Goal: Task Accomplishment & Management: Complete application form

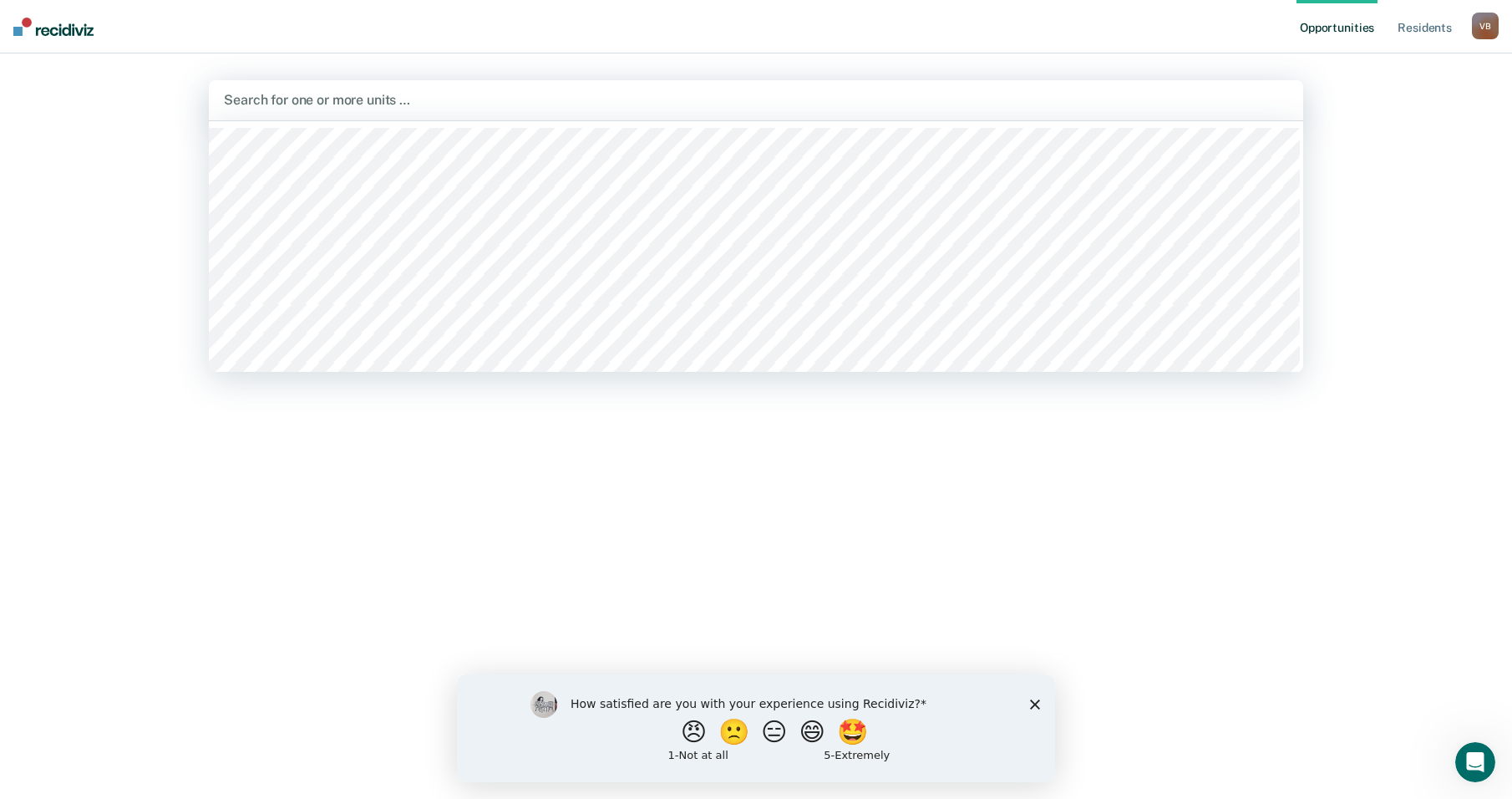
click at [262, 94] on div at bounding box center [756, 100] width 1064 height 19
type input "wtsp"
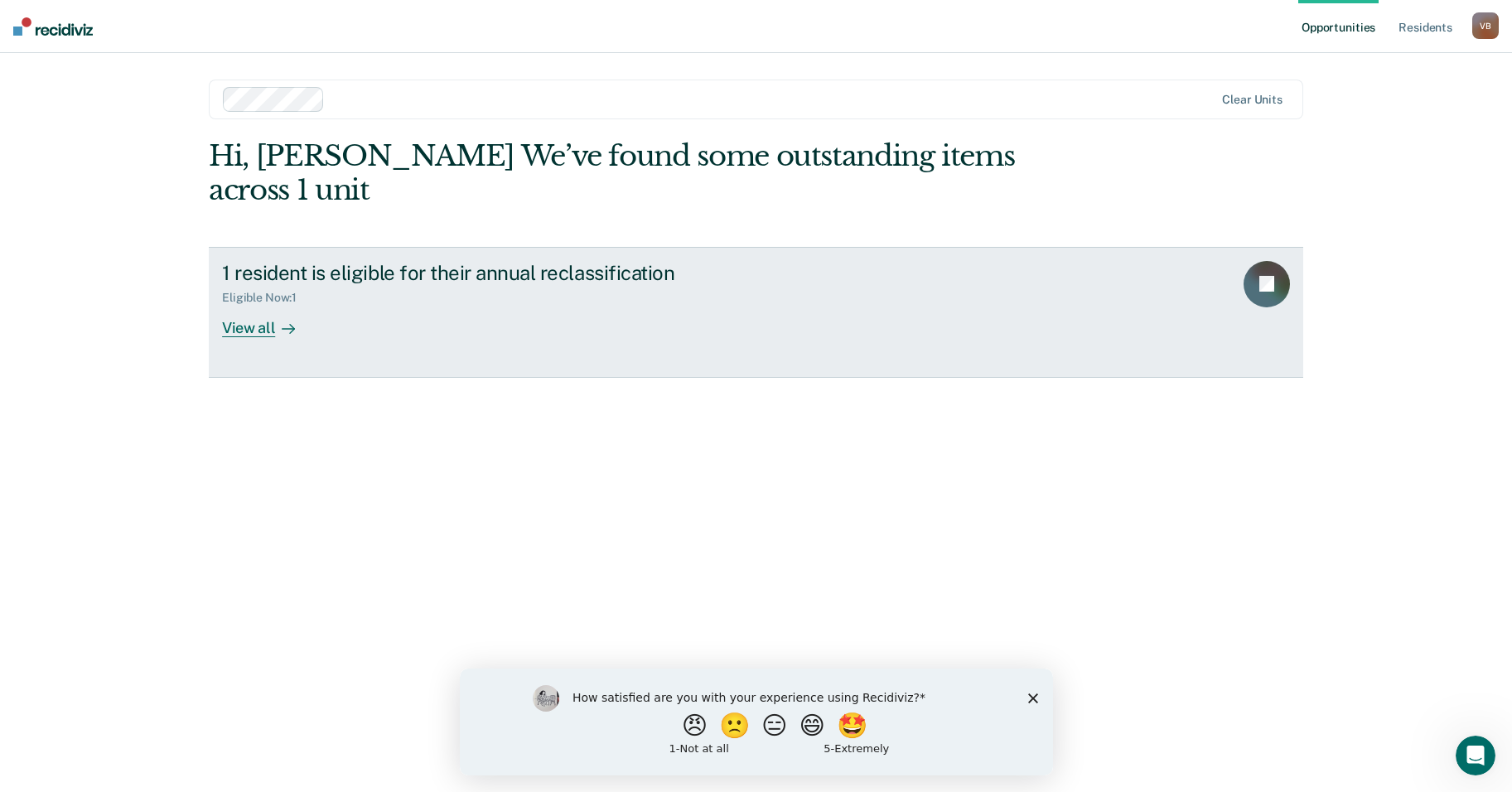
click at [268, 305] on div "View all" at bounding box center [268, 321] width 93 height 32
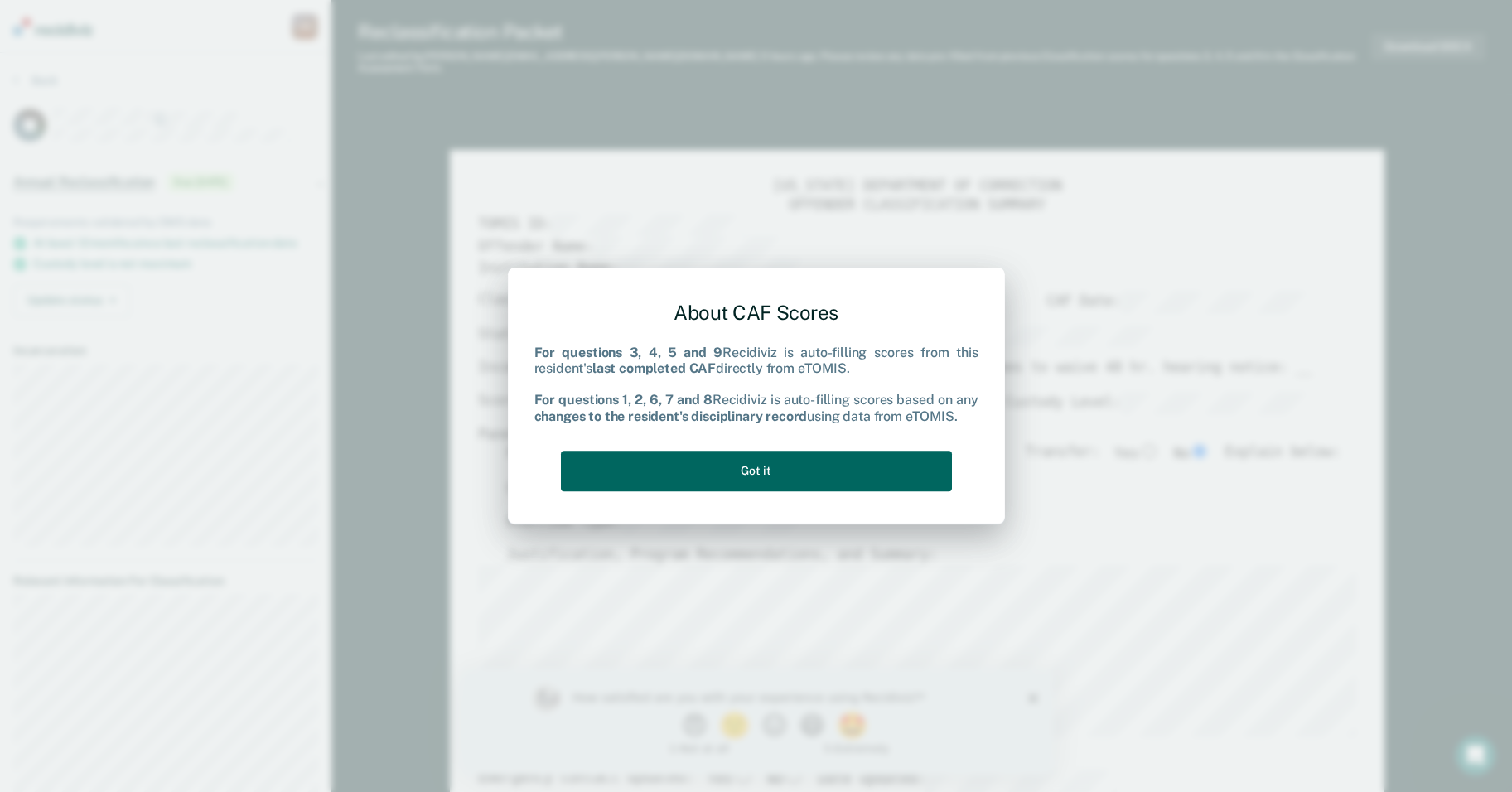
click at [846, 461] on button "Got it" at bounding box center [756, 470] width 391 height 40
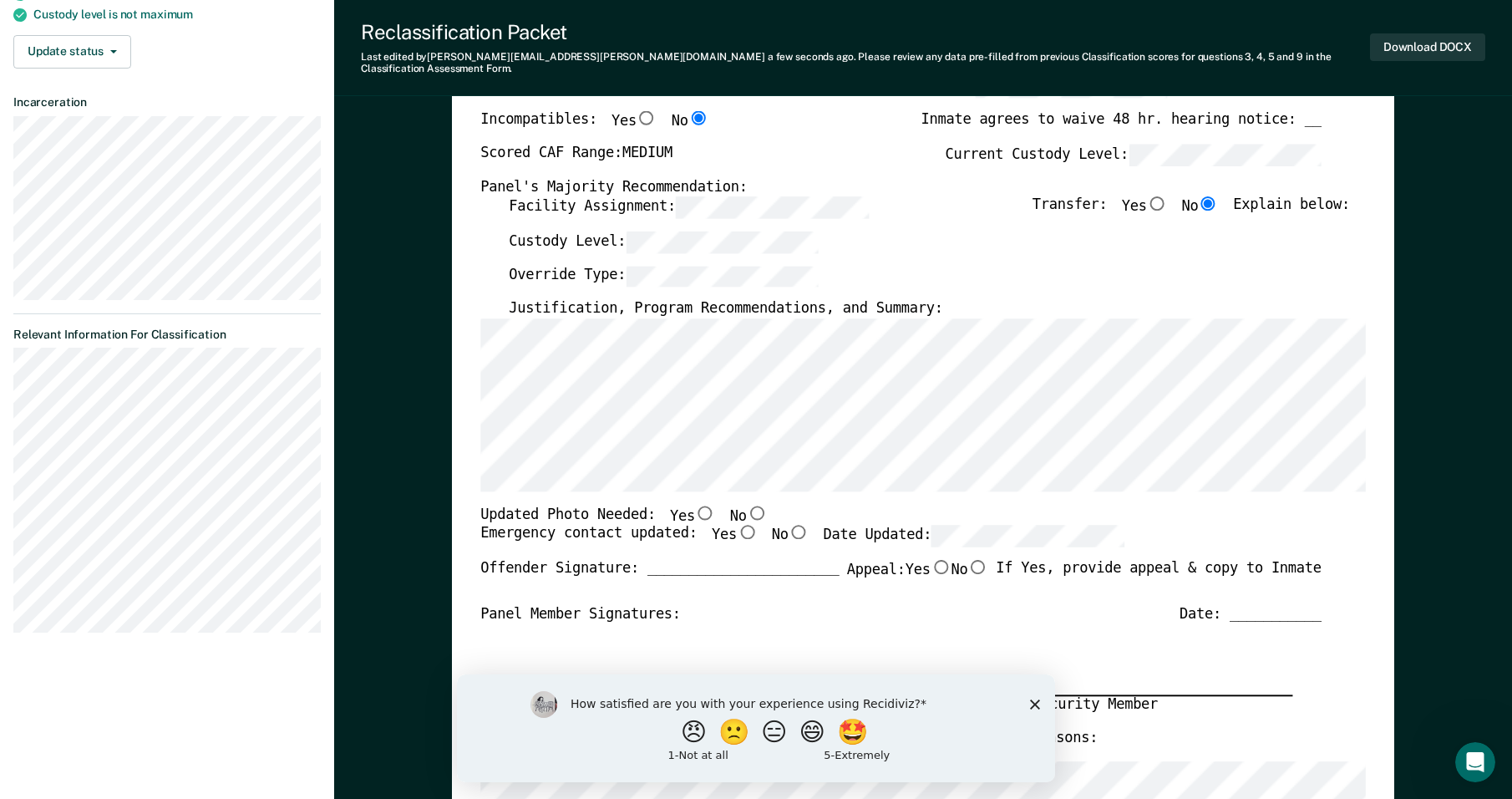
scroll to position [275, 0]
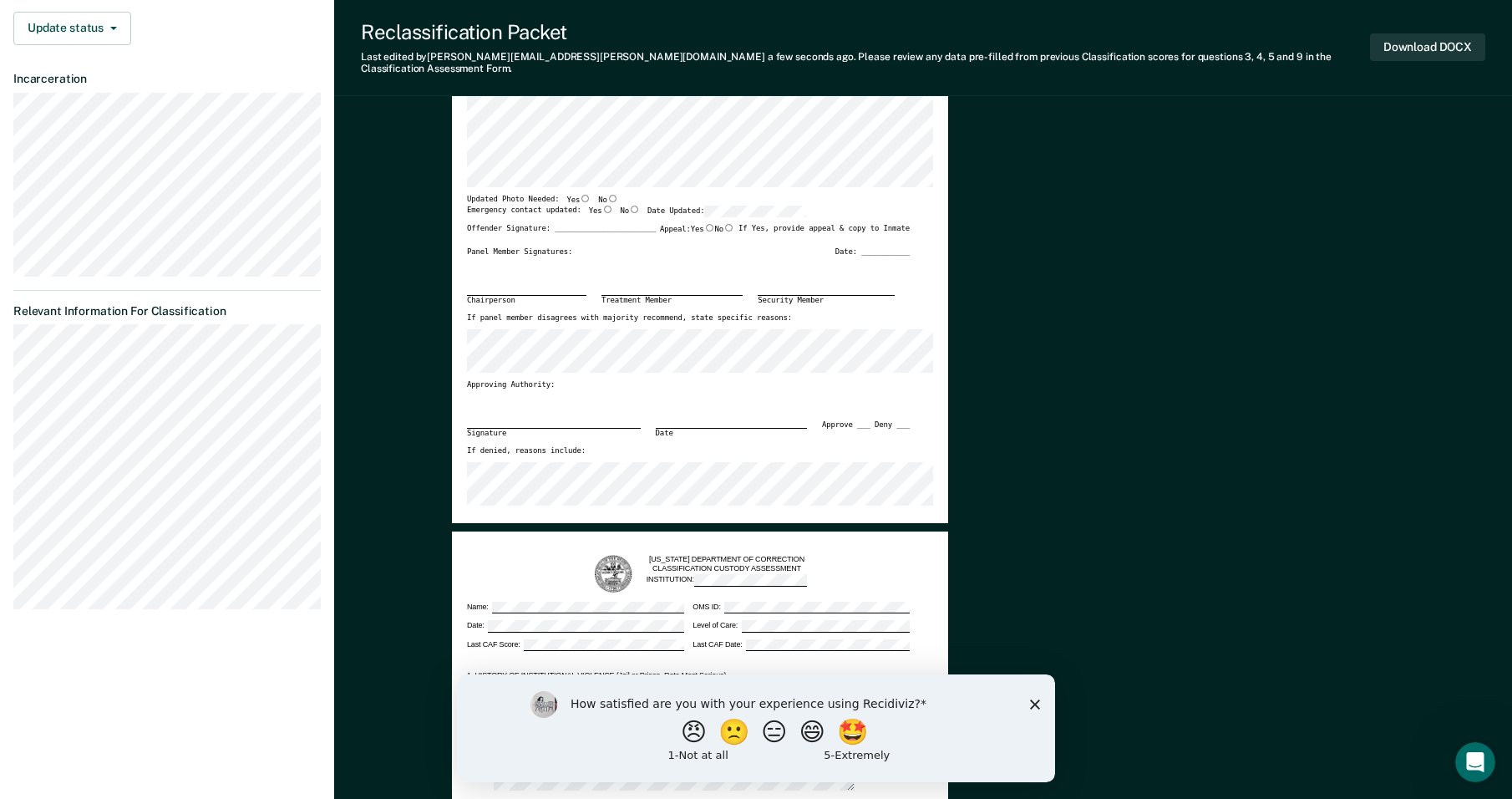
scroll to position [0, 0]
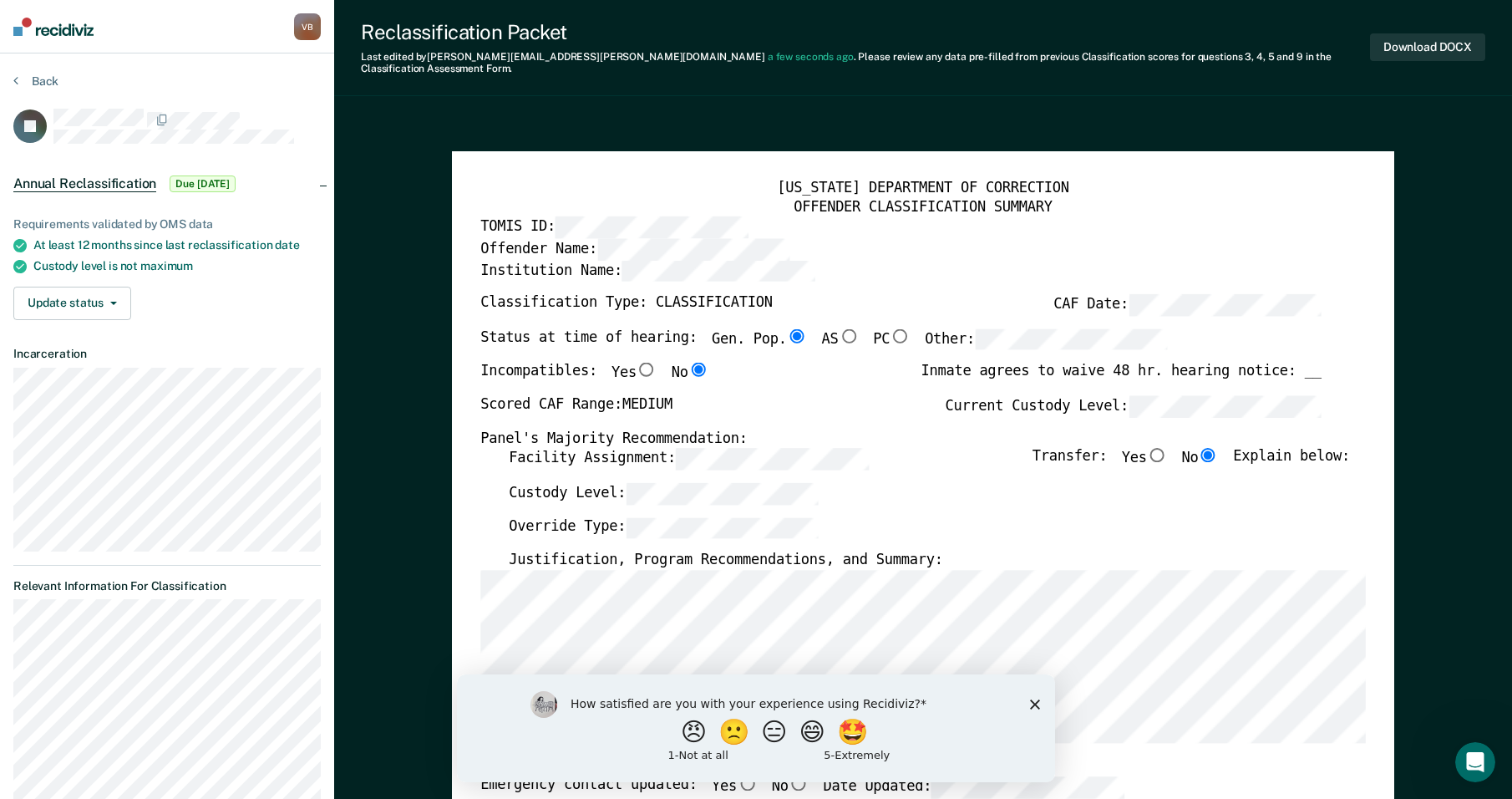
click at [1071, 516] on div "Override Type:" at bounding box center [929, 533] width 841 height 34
click at [1032, 702] on icon "Close survey" at bounding box center [1035, 703] width 10 height 10
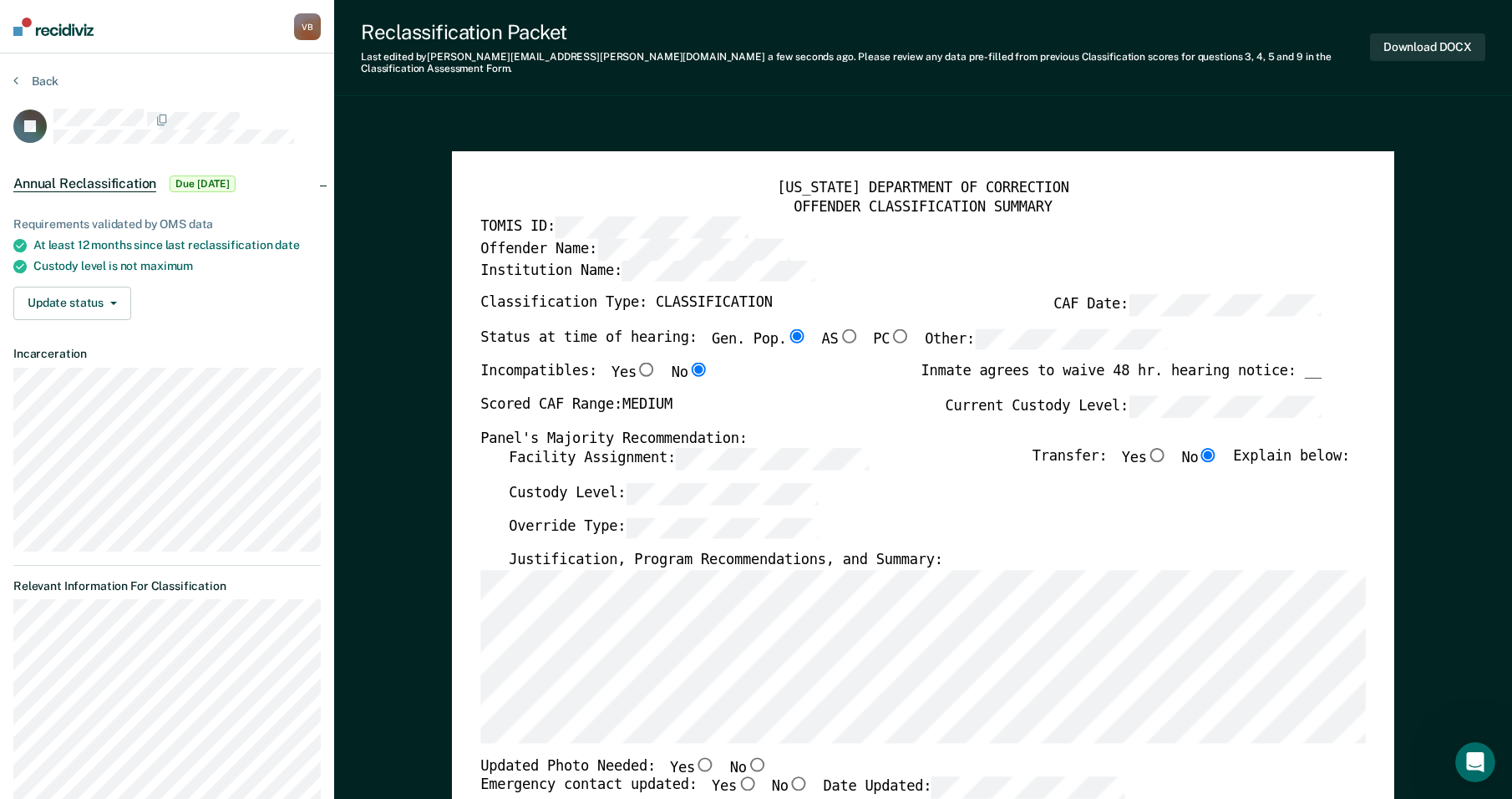
click at [747, 757] on input "No" at bounding box center [758, 764] width 21 height 14
type textarea "x"
radio input "true"
click at [737, 777] on input "Yes" at bounding box center [747, 784] width 21 height 14
type textarea "x"
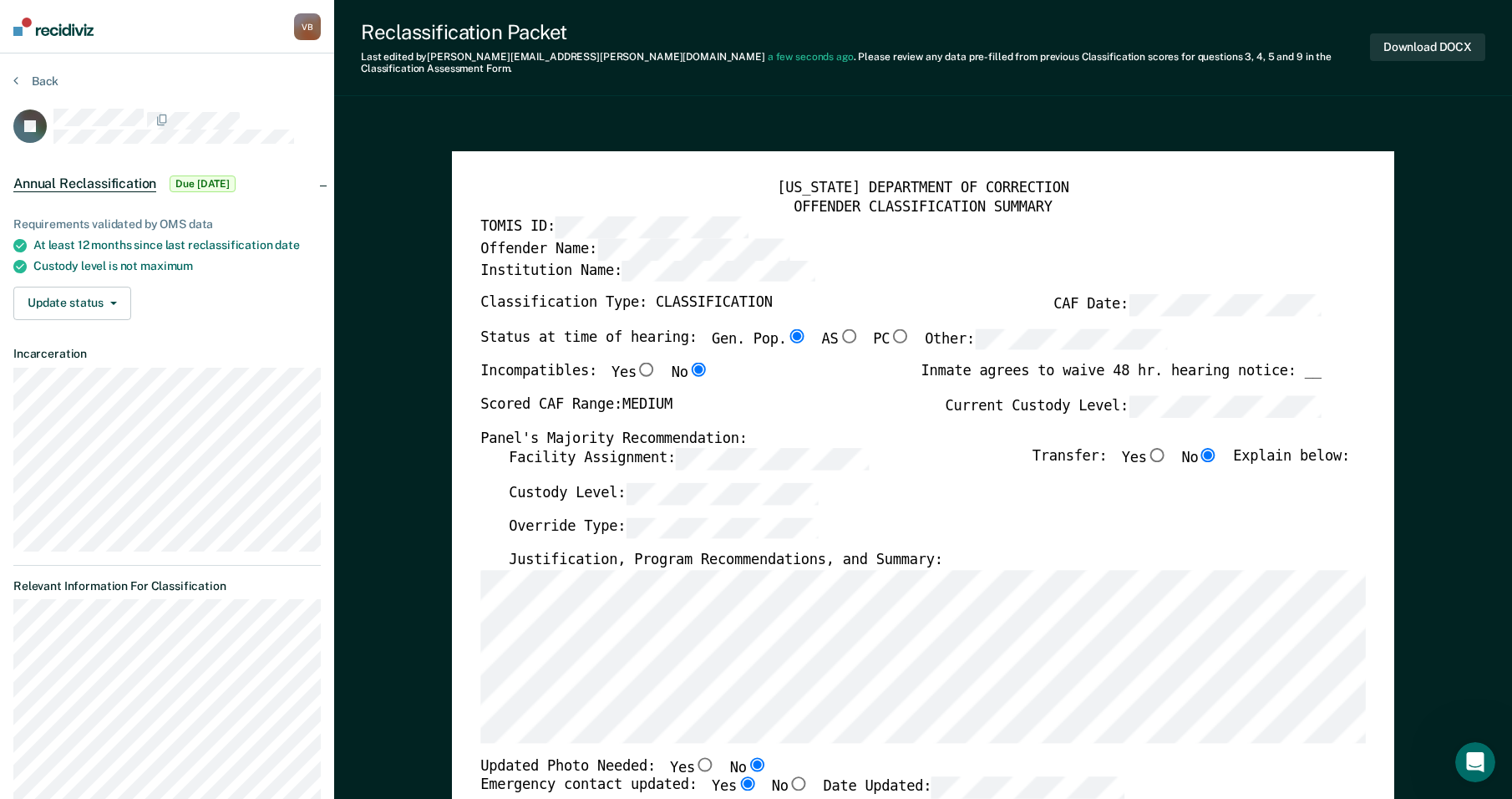
radio input "true"
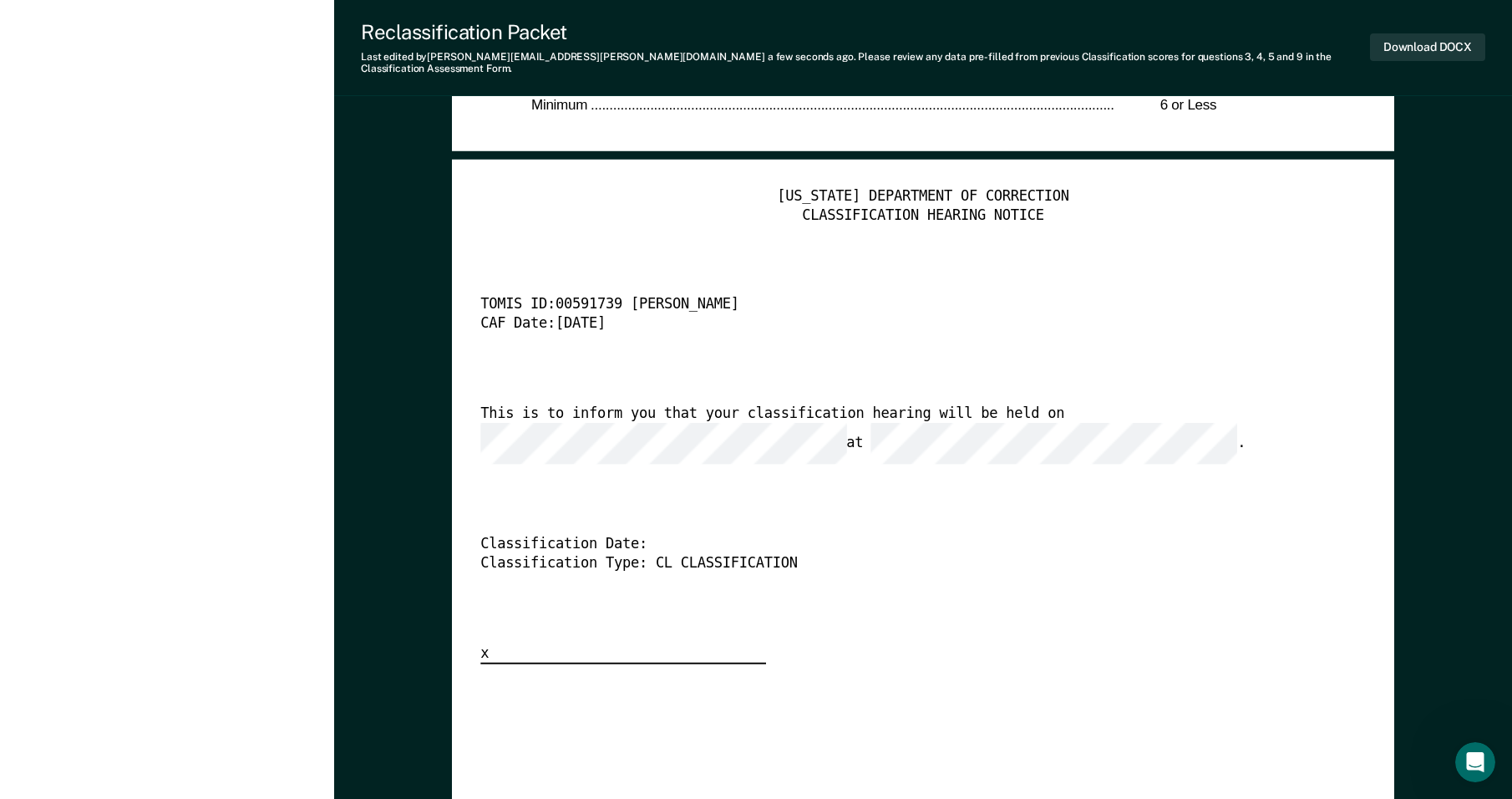
scroll to position [0, 7]
click at [1134, 537] on div "Classification Date:" at bounding box center [901, 546] width 841 height 18
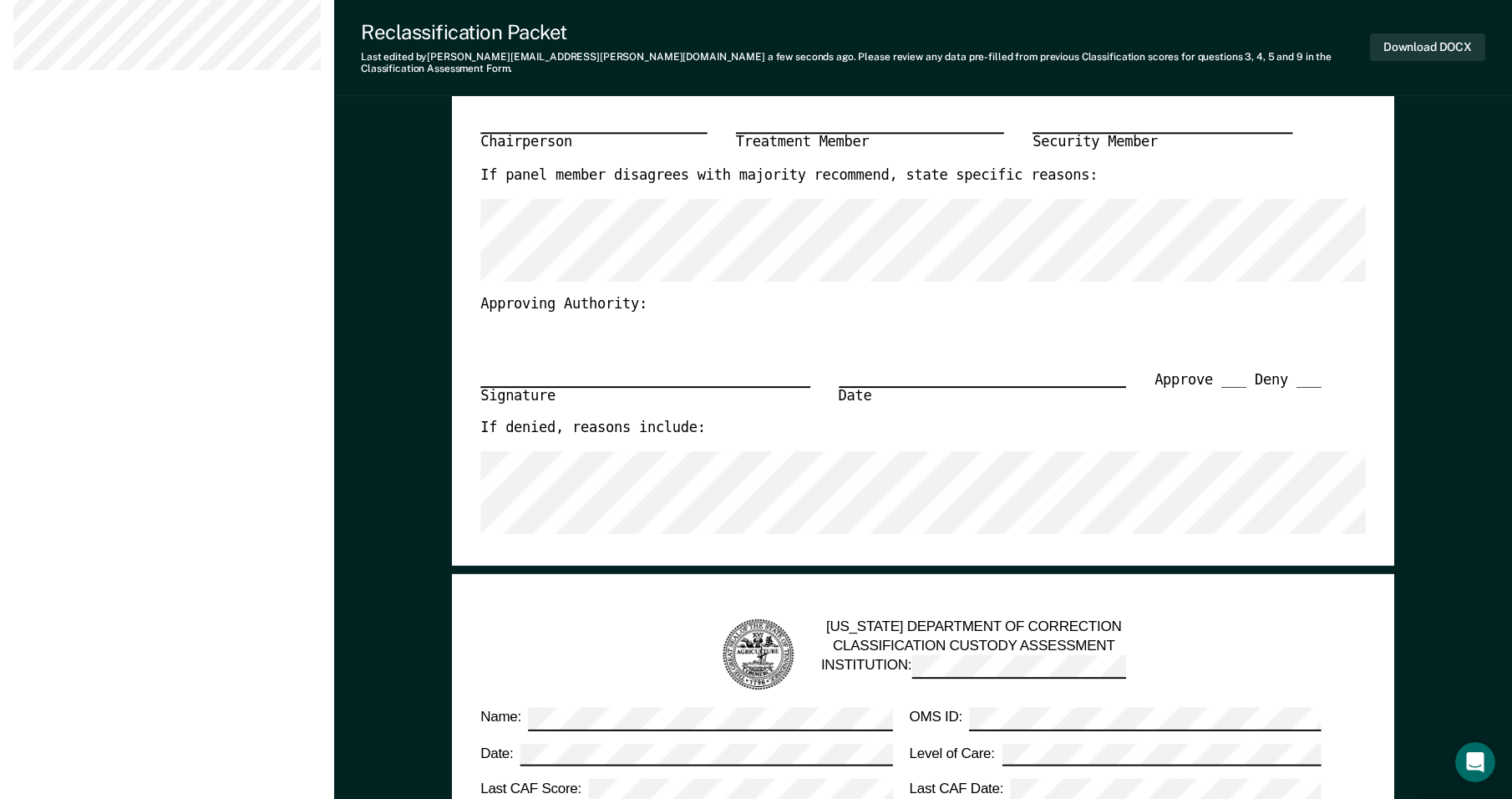
scroll to position [0, 0]
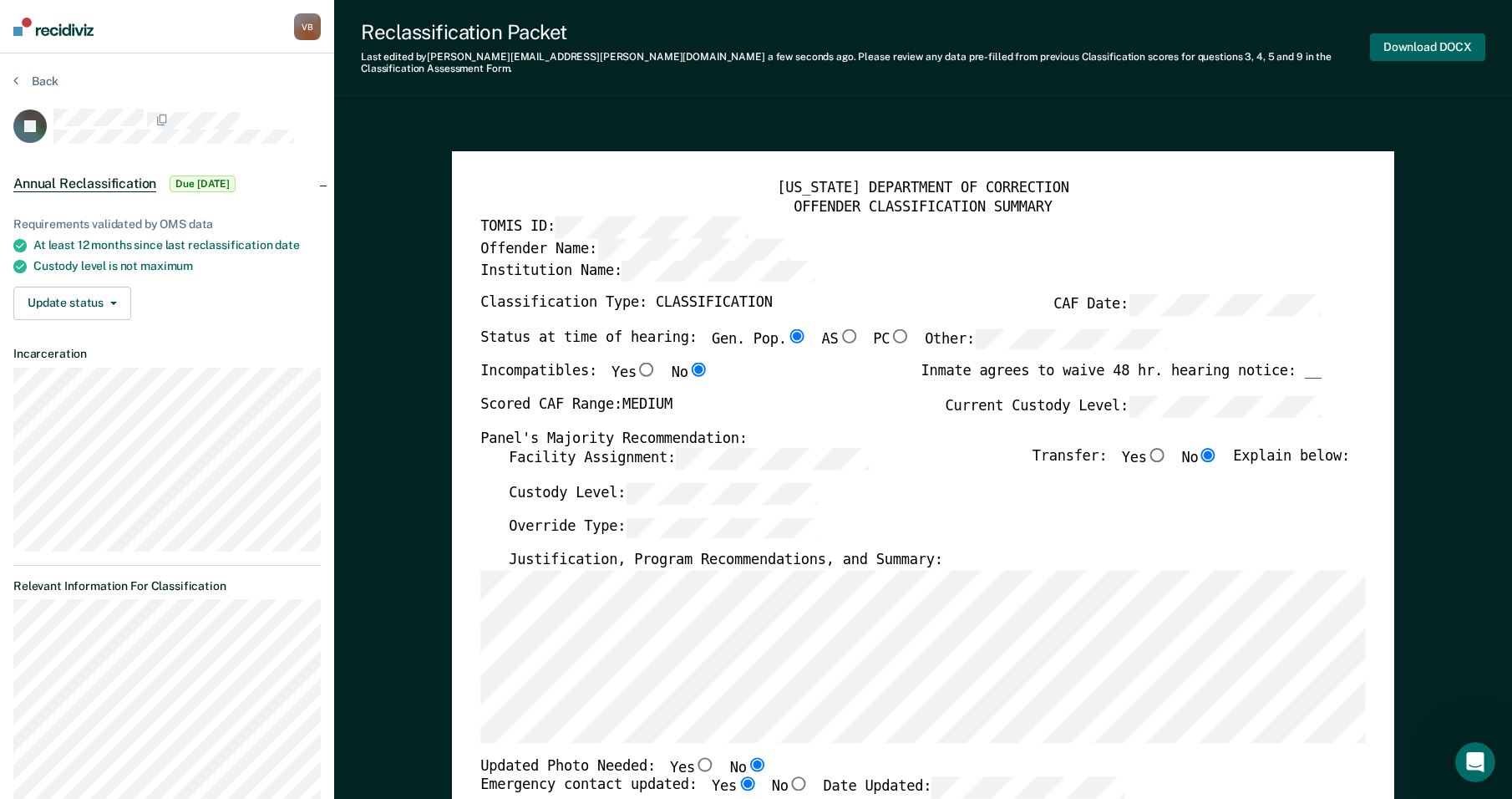
click at [1417, 39] on button "Download DOCX" at bounding box center [1429, 46] width 116 height 28
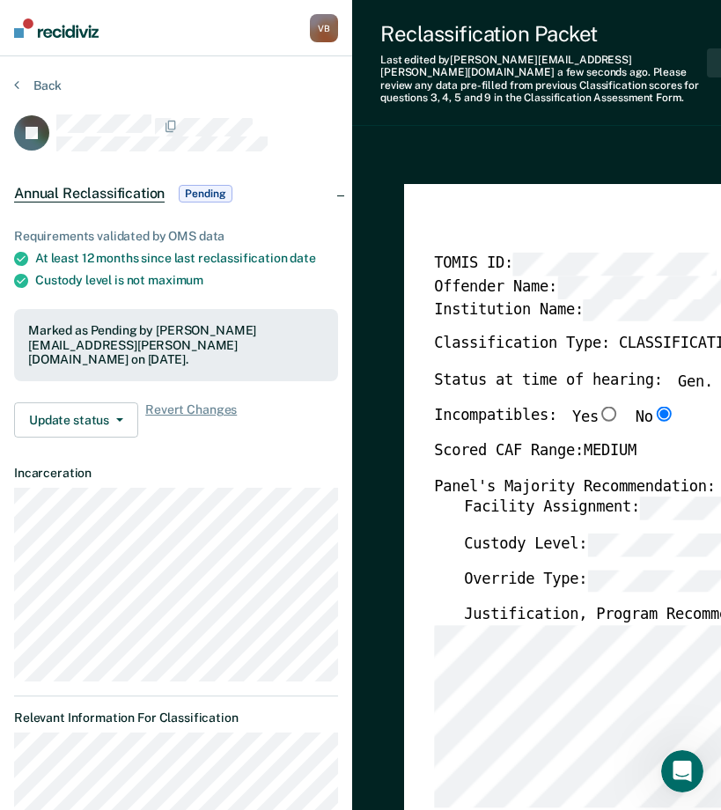
type textarea "x"
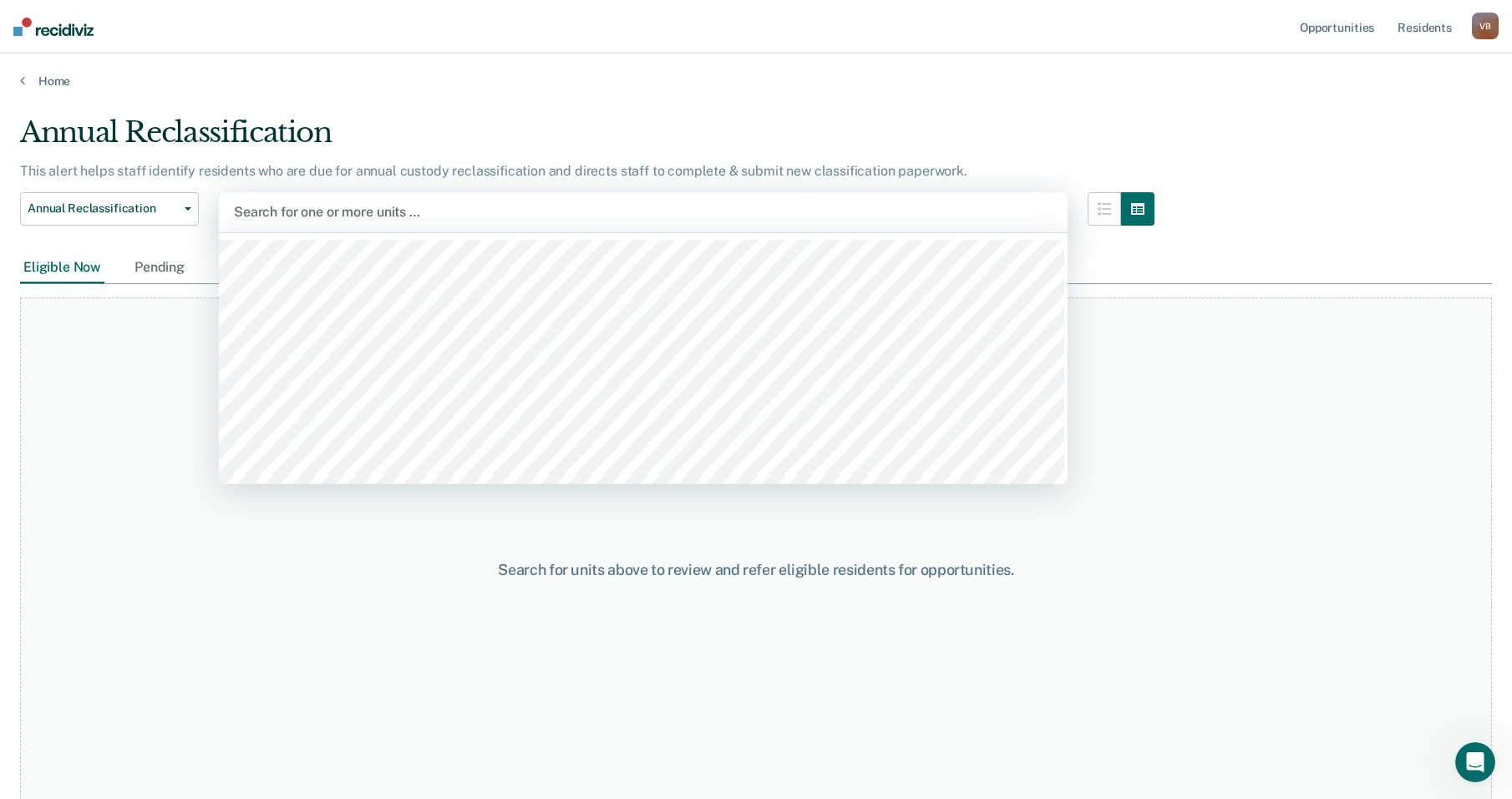
click at [249, 210] on div at bounding box center [643, 212] width 819 height 19
type input "wtsp"
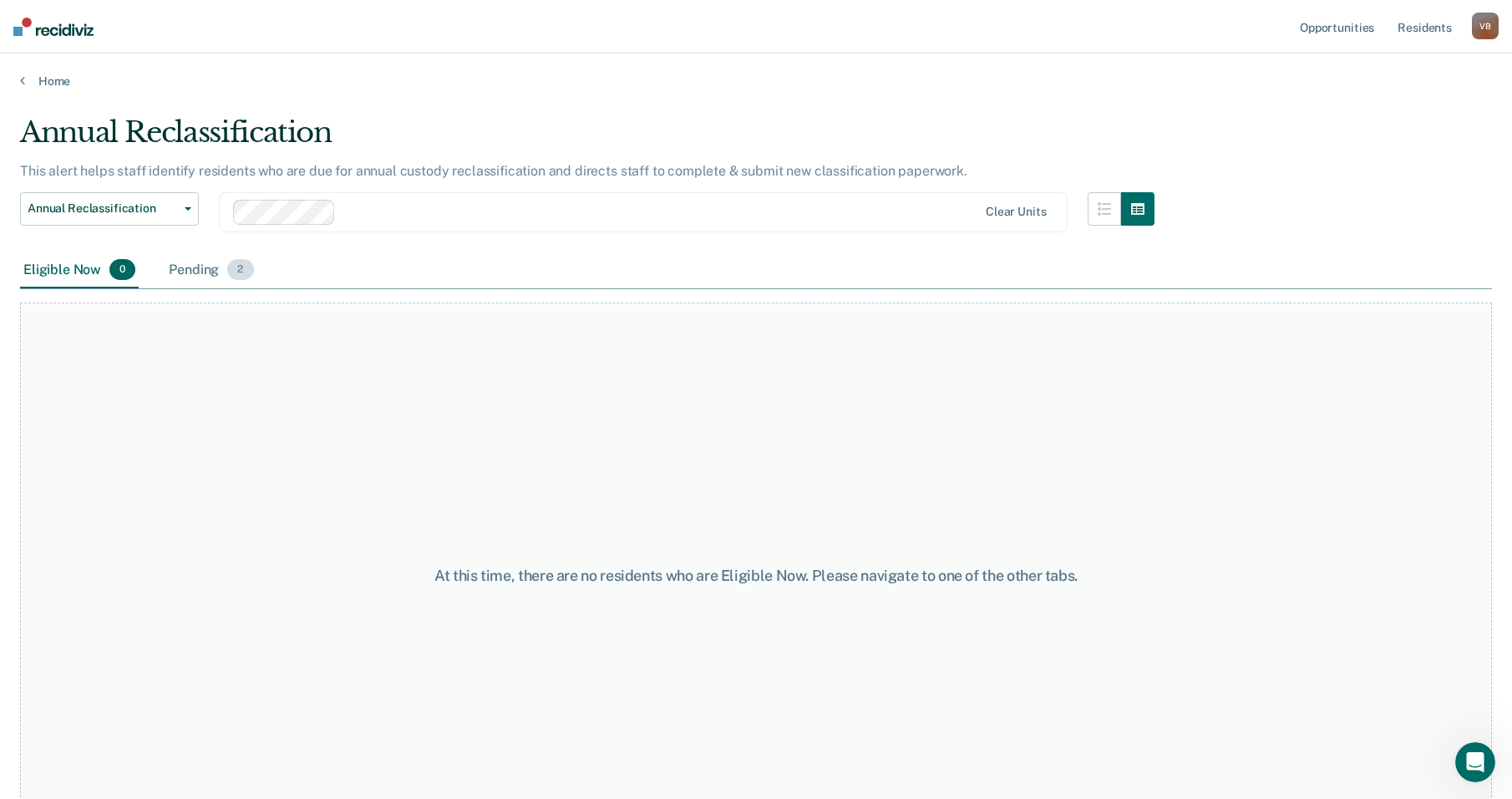
click at [231, 270] on span "2" at bounding box center [240, 269] width 26 height 22
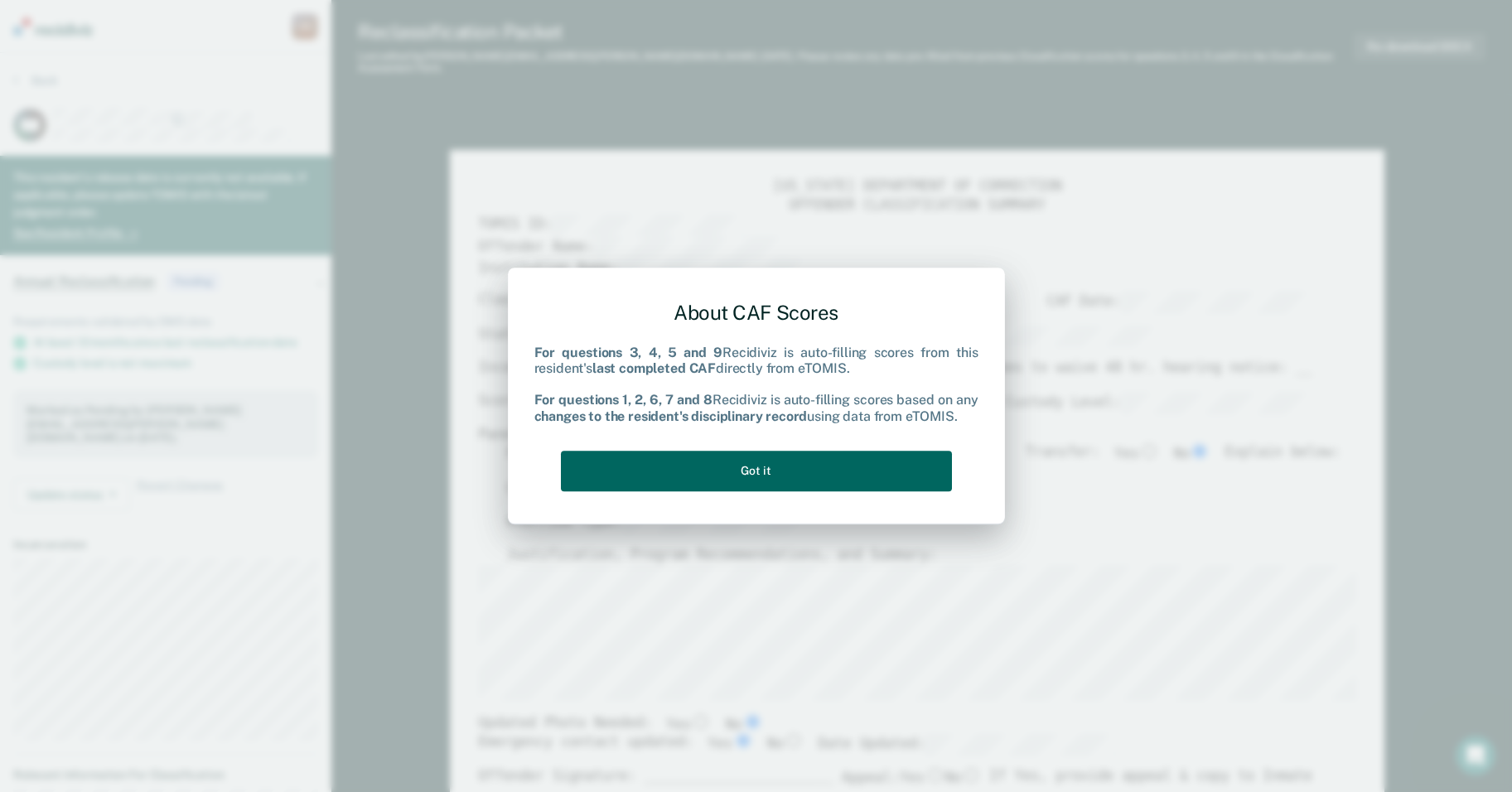
click at [806, 471] on button "Got it" at bounding box center [756, 470] width 391 height 40
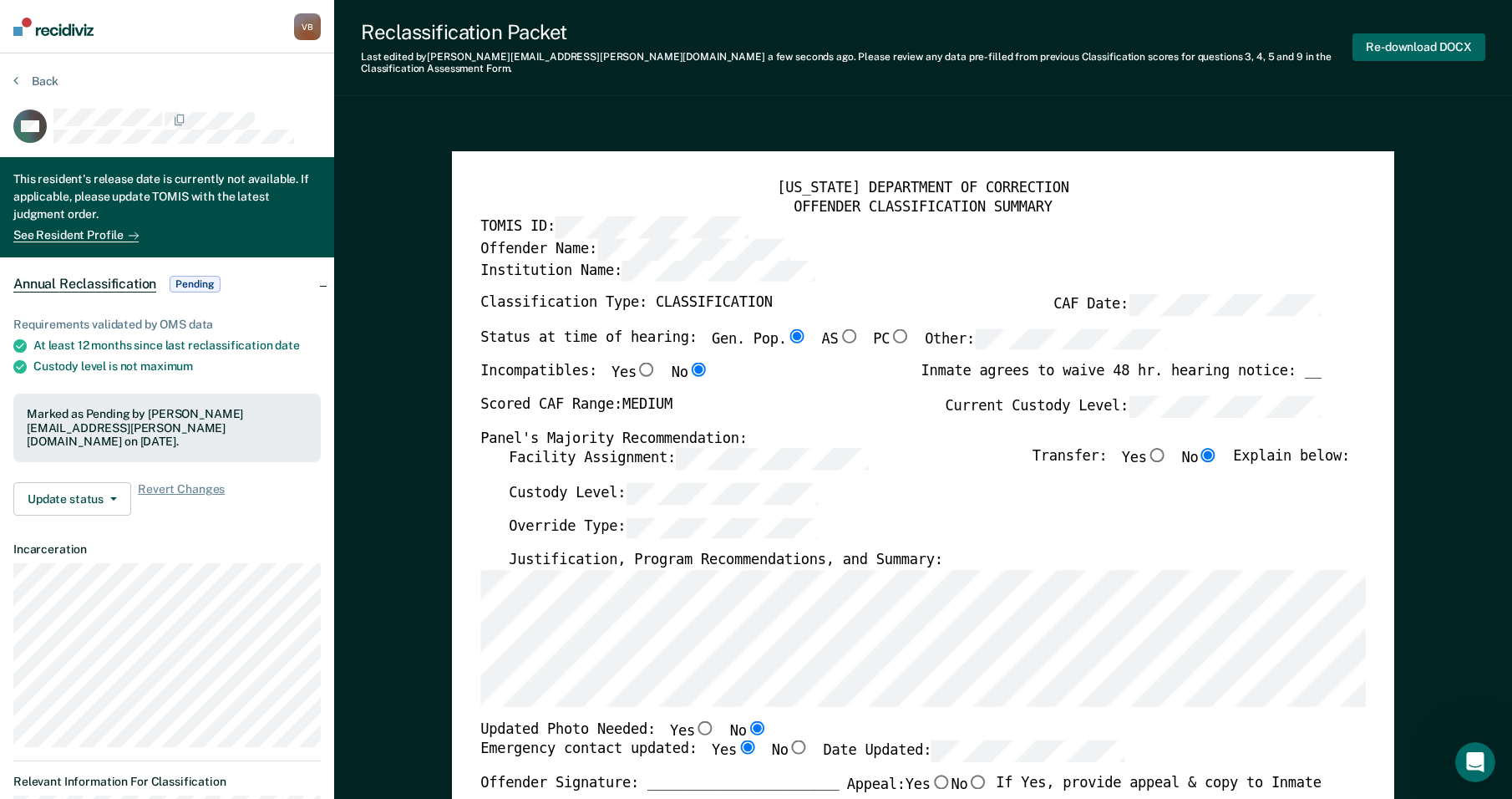
click at [1386, 44] on button "Re-download DOCX" at bounding box center [1419, 46] width 133 height 28
type textarea "x"
